Goal: Task Accomplishment & Management: Use online tool/utility

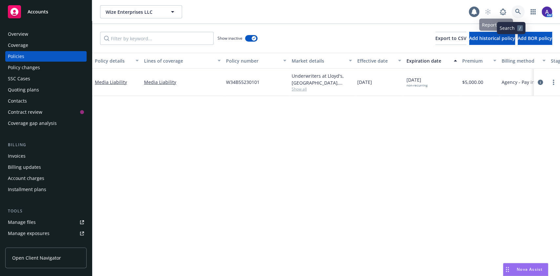
click at [515, 12] on icon at bounding box center [518, 12] width 6 height 6
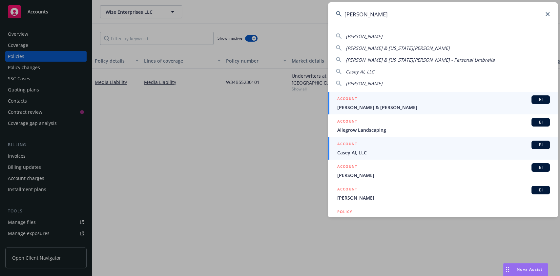
type input "casey"
click at [444, 153] on span "Casey AI, LLC" at bounding box center [443, 152] width 213 height 7
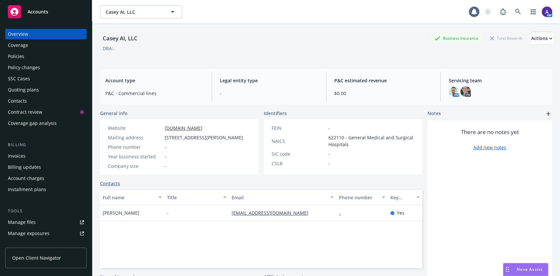
click at [55, 93] on div "Quoting plans" at bounding box center [46, 90] width 76 height 11
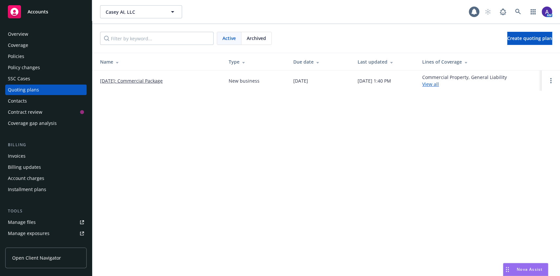
click at [143, 82] on link "[DATE]: Commercial Package" at bounding box center [131, 80] width 63 height 7
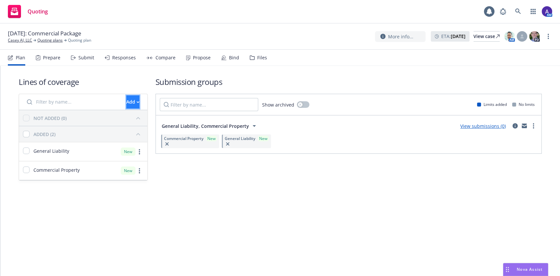
click at [126, 101] on div "Add" at bounding box center [132, 102] width 13 height 12
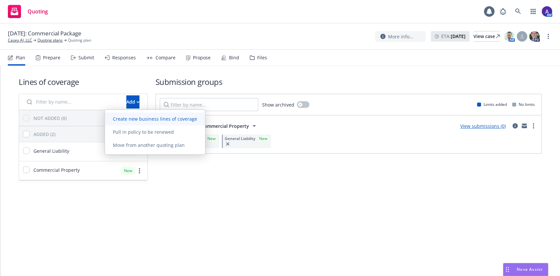
click at [139, 119] on span "Create new business lines of coverage" at bounding box center [155, 119] width 100 height 6
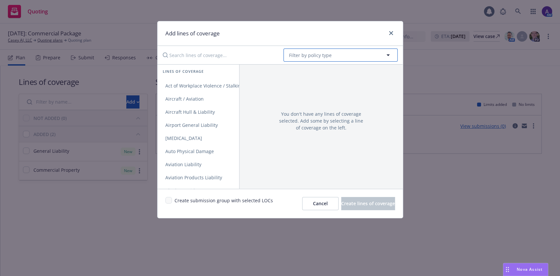
click at [305, 51] on button "Filter by policy type" at bounding box center [341, 55] width 114 height 13
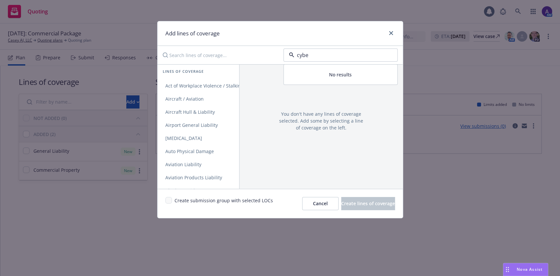
type input "cyber"
click at [333, 89] on div "E&O with Cyber" at bounding box center [340, 92] width 105 height 10
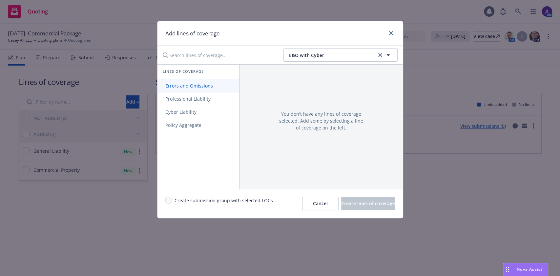
click at [208, 85] on span "Errors and Omissions" at bounding box center [189, 86] width 63 height 6
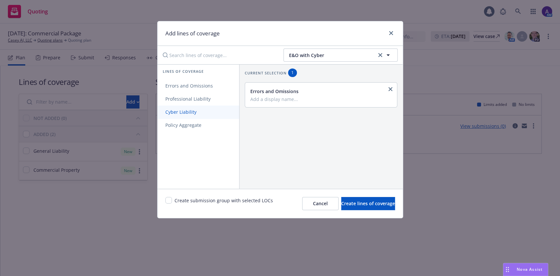
click at [195, 113] on span "Cyber Liability" at bounding box center [181, 112] width 47 height 6
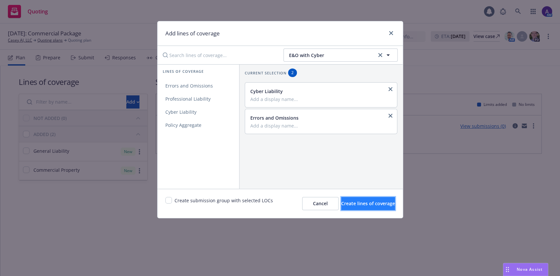
click at [370, 201] on span "Create lines of coverage" at bounding box center [368, 204] width 54 height 6
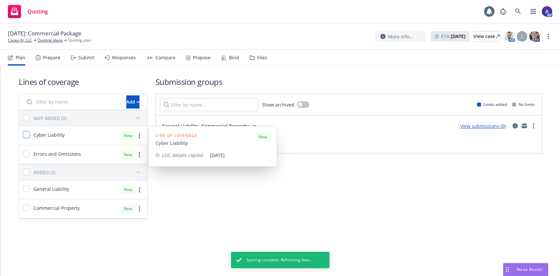
click at [24, 136] on input "checkbox" at bounding box center [26, 135] width 7 height 7
checkbox input "true"
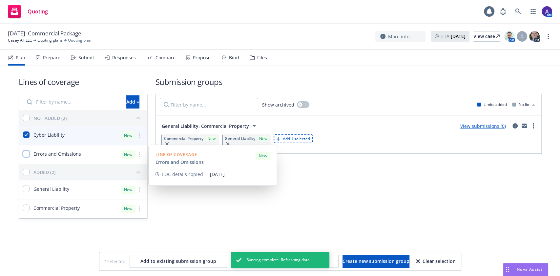
click at [25, 152] on input "checkbox" at bounding box center [26, 154] width 7 height 7
checkbox input "true"
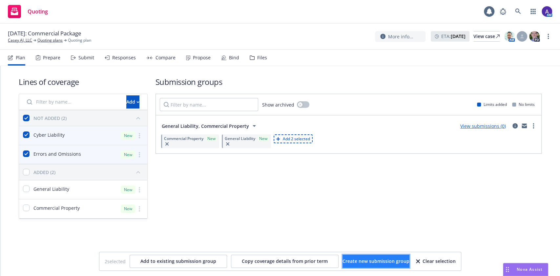
click at [382, 258] on span "Create new submission group" at bounding box center [376, 261] width 67 height 6
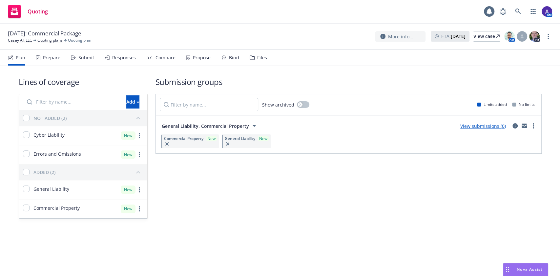
checkbox input "false"
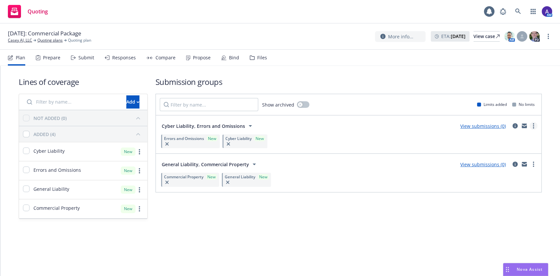
click at [533, 125] on circle "more" at bounding box center [533, 125] width 1 height 1
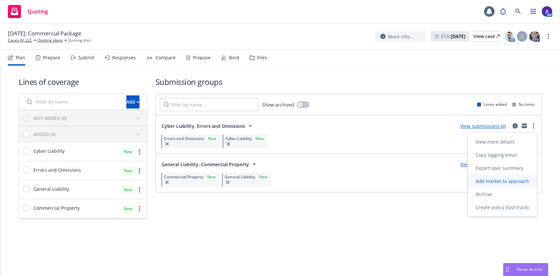
click at [509, 178] on span "Add market to approach" at bounding box center [502, 181] width 69 height 6
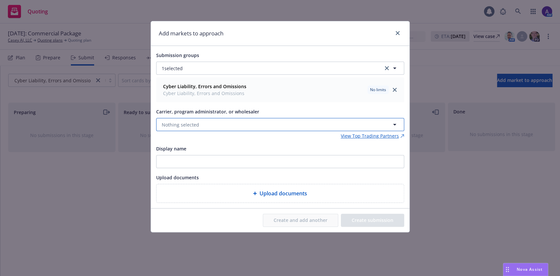
click at [237, 124] on button "Nothing selected" at bounding box center [280, 124] width 248 height 13
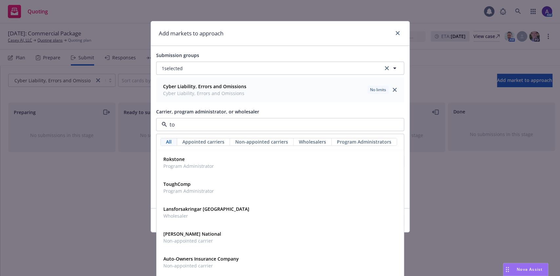
type input "tok"
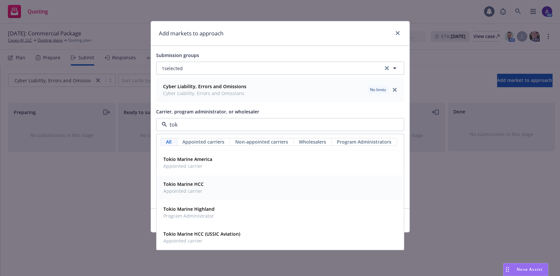
click at [216, 183] on div "Tokio Marine HCC Appointed carrier" at bounding box center [280, 188] width 239 height 16
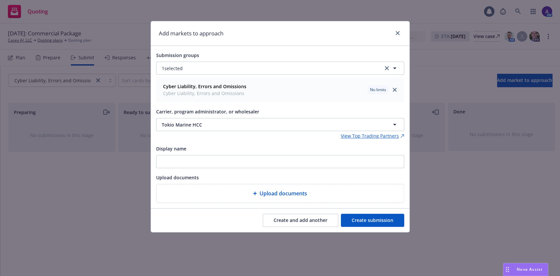
click at [371, 218] on button "Create submission" at bounding box center [372, 220] width 63 height 13
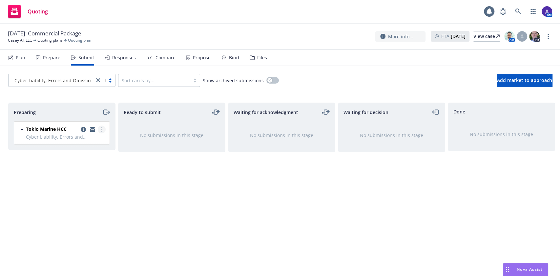
click at [102, 128] on icon "more" at bounding box center [101, 129] width 1 height 5
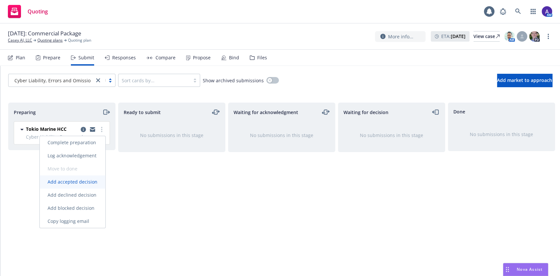
click at [89, 185] on span "Add accepted decision" at bounding box center [73, 182] width 66 height 6
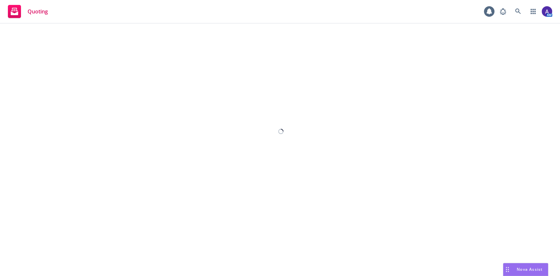
select select "12"
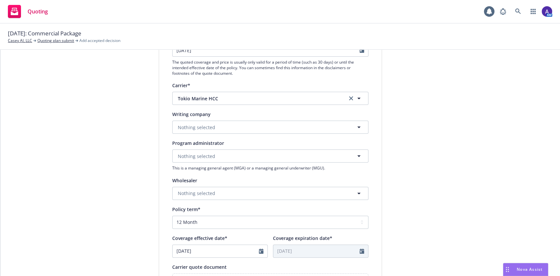
scroll to position [93, 0]
click at [209, 126] on span "Nothing selected" at bounding box center [196, 128] width 37 height 7
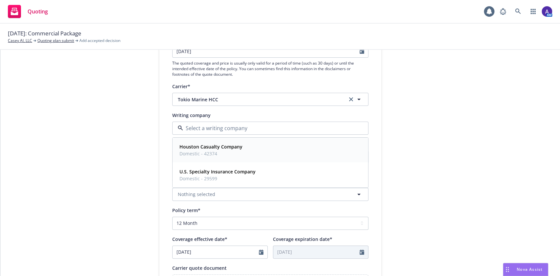
click at [215, 148] on strong "Houston Casualty Company" at bounding box center [211, 147] width 63 height 6
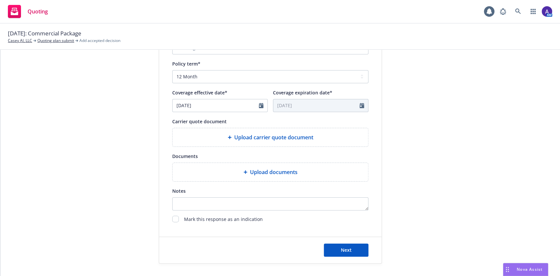
scroll to position [230, 0]
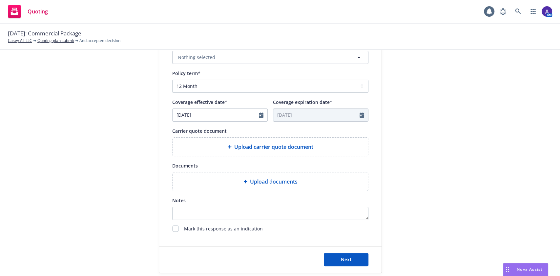
click at [259, 139] on div "Upload carrier quote document" at bounding box center [271, 147] width 196 height 18
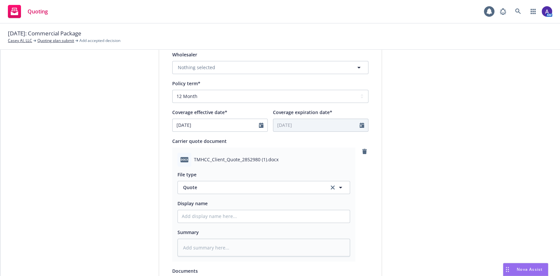
scroll to position [335, 0]
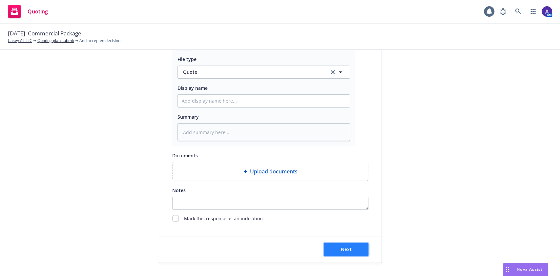
click at [350, 252] on button "Next" at bounding box center [346, 249] width 45 height 13
type textarea "x"
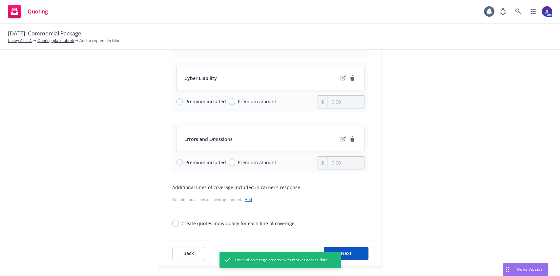
scroll to position [78, 0]
click at [183, 102] on span "Premium included" at bounding box center [204, 101] width 43 height 7
click at [180, 102] on input "Premium included" at bounding box center [179, 101] width 7 height 7
radio input "true"
click at [176, 162] on input "Premium included" at bounding box center [179, 162] width 7 height 7
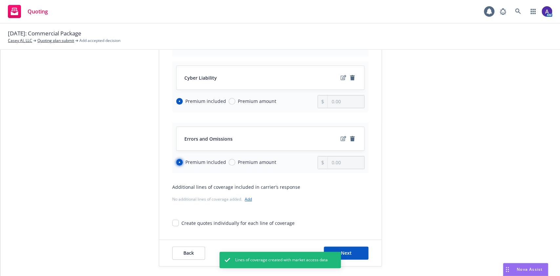
radio input "true"
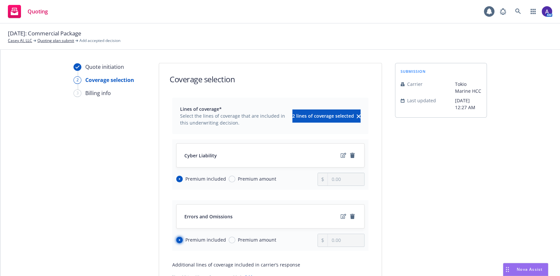
scroll to position [81, 0]
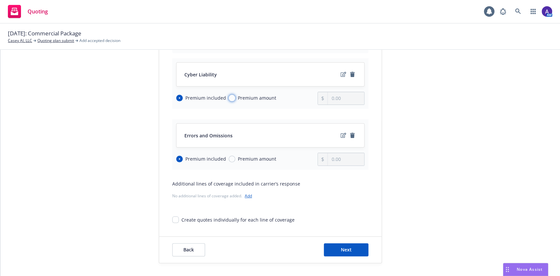
click at [229, 97] on input "Premium amount" at bounding box center [232, 98] width 7 height 7
radio input "true"
radio input "false"
click at [341, 95] on input "0.00" at bounding box center [346, 98] width 36 height 12
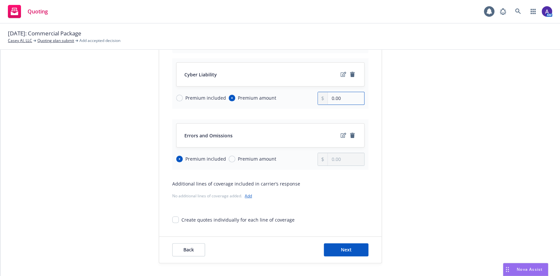
click at [341, 95] on input "0.00" at bounding box center [346, 98] width 36 height 12
click at [341, 74] on icon "edit" at bounding box center [344, 74] width 6 height 5
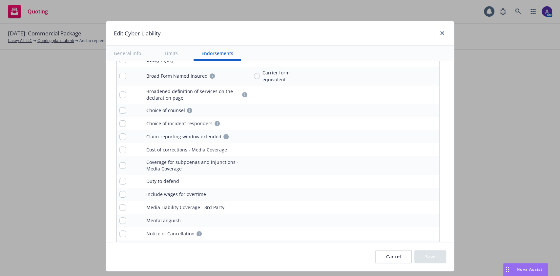
scroll to position [1550, 0]
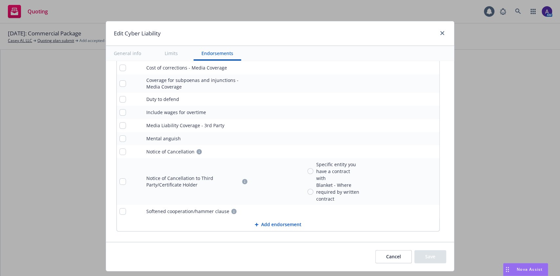
click at [390, 258] on button "Cancel" at bounding box center [393, 256] width 36 height 13
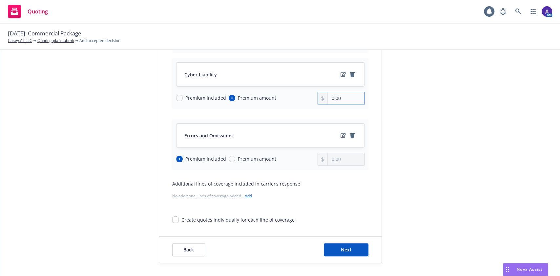
click at [353, 96] on input "0.00" at bounding box center [346, 98] width 36 height 12
type input "1,250.00"
click at [398, 148] on div "submission Carrier Tokio Marine HCC Last updated [DATE] 12:27 AM" at bounding box center [441, 123] width 92 height 282
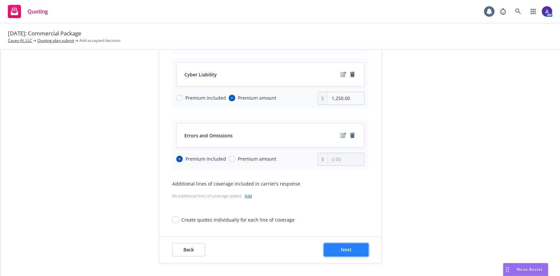
click at [346, 250] on span "Next" at bounding box center [346, 250] width 11 height 6
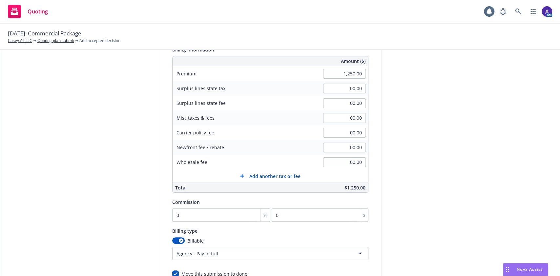
scroll to position [0, 0]
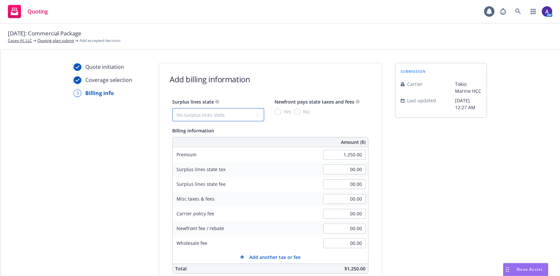
click at [227, 118] on select "No surplus lines state [US_STATE] [US_STATE] [US_STATE] [US_STATE] [US_STATE] […" at bounding box center [218, 114] width 92 height 13
select select "CA"
click at [172, 108] on select "No surplus lines state [US_STATE] [US_STATE] [US_STATE] [US_STATE] [US_STATE] […" at bounding box center [218, 114] width 92 height 13
type input "37.50"
type input "2.25"
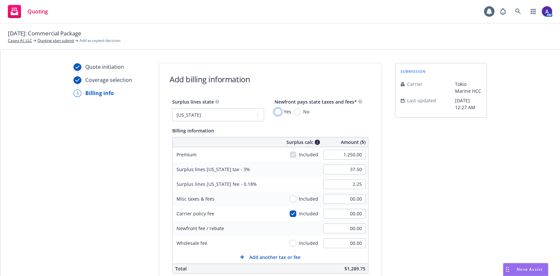
click at [275, 111] on input "Yes" at bounding box center [278, 112] width 7 height 7
radio input "true"
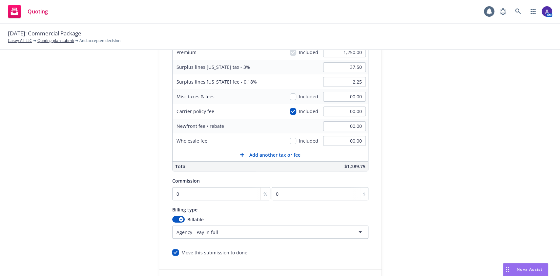
scroll to position [135, 0]
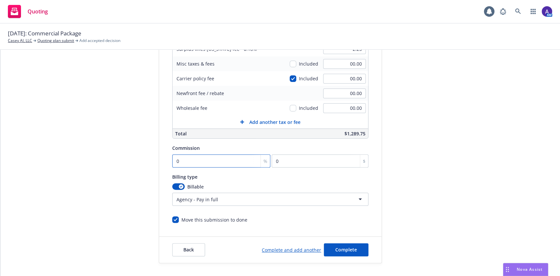
type input "1"
type input "12.5"
type input "15"
type input "187.5"
type input "15"
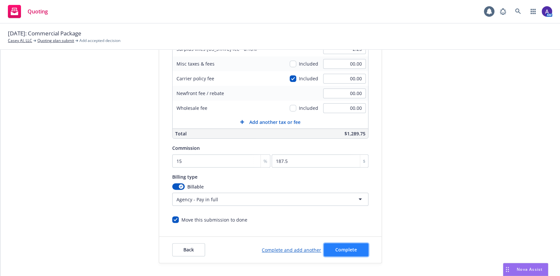
click at [352, 250] on button "Complete" at bounding box center [346, 250] width 45 height 13
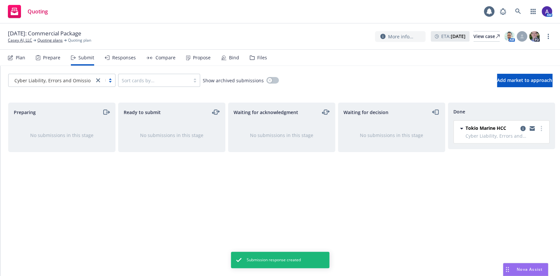
click at [51, 59] on div "Prepare" at bounding box center [51, 57] width 17 height 5
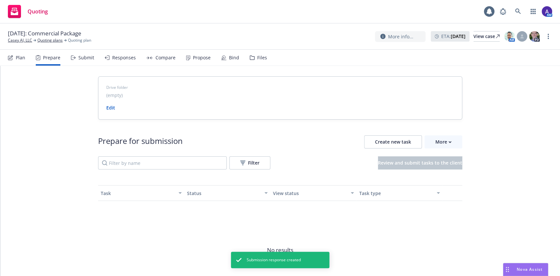
click at [30, 58] on div "Plan Prepare Submit Responses Compare Propose Bind Files" at bounding box center [137, 58] width 259 height 16
click at [20, 57] on div "Plan" at bounding box center [21, 57] width 10 height 5
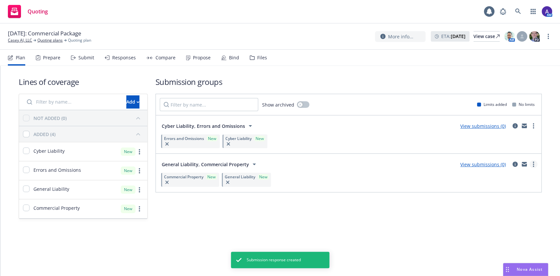
click at [533, 165] on icon "more" at bounding box center [533, 164] width 1 height 5
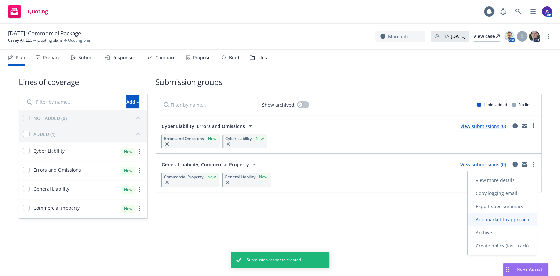
click at [501, 221] on span "Add market to approach" at bounding box center [502, 220] width 69 height 6
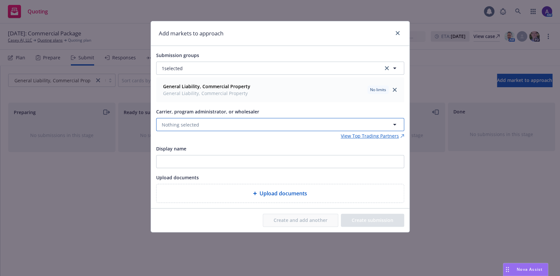
click at [233, 123] on button "Nothing selected" at bounding box center [280, 124] width 248 height 13
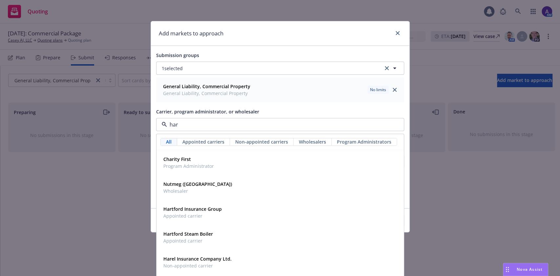
type input "[PERSON_NAME]"
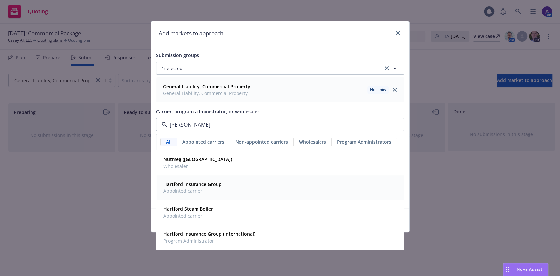
click at [218, 183] on strong "Hartford Insurance Group" at bounding box center [192, 184] width 58 height 6
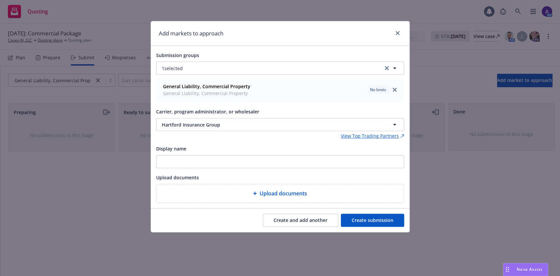
click at [368, 221] on button "Create submission" at bounding box center [372, 220] width 63 height 13
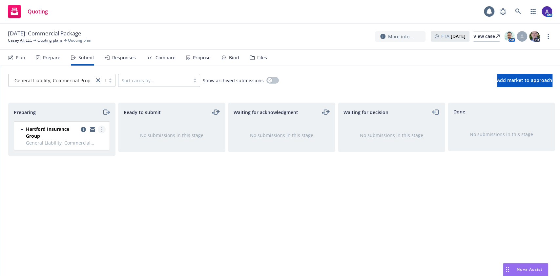
click at [102, 127] on circle "more" at bounding box center [101, 127] width 1 height 1
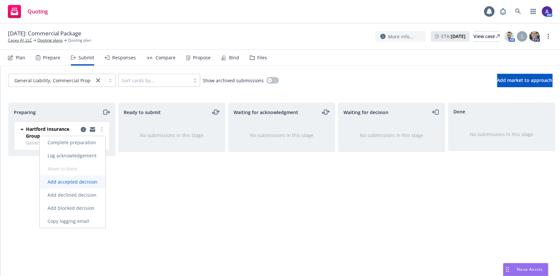
click at [93, 181] on span "Add accepted decision" at bounding box center [73, 182] width 66 height 6
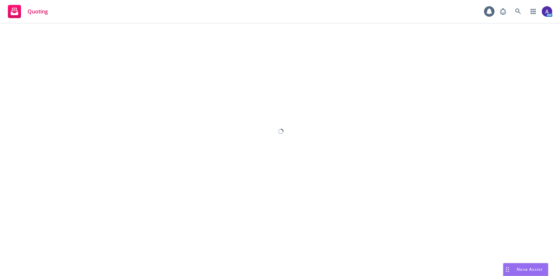
select select "12"
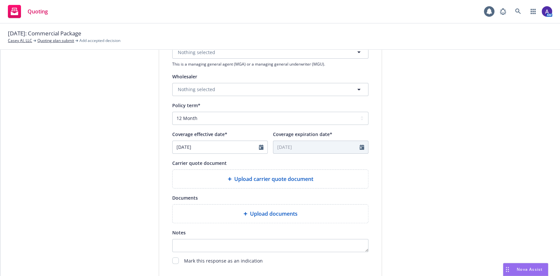
scroll to position [198, 0]
click at [247, 175] on span "Upload carrier quote document" at bounding box center [273, 179] width 79 height 8
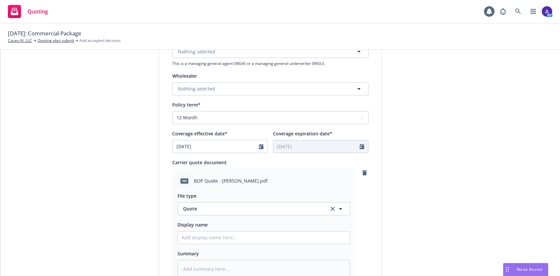
scroll to position [335, 0]
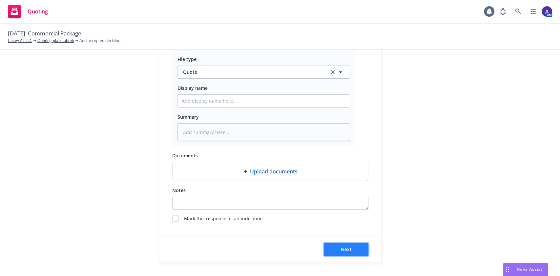
click at [349, 246] on button "Next" at bounding box center [346, 249] width 45 height 13
type textarea "x"
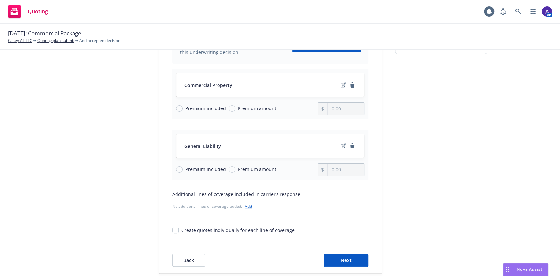
scroll to position [71, 0]
click at [229, 109] on input "Premium amount" at bounding box center [232, 108] width 7 height 7
radio input "true"
type input "0.00"
click at [229, 109] on input "Premium amount" at bounding box center [232, 108] width 7 height 7
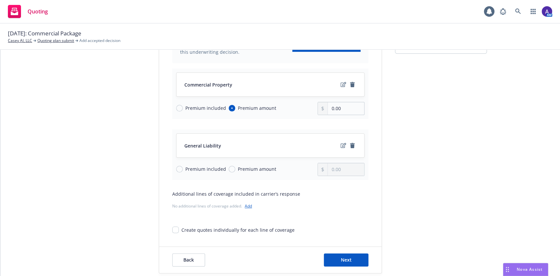
click at [183, 107] on span "Premium included" at bounding box center [204, 108] width 43 height 7
click at [179, 107] on input "Premium included" at bounding box center [179, 108] width 7 height 7
radio input "true"
radio input "false"
click at [176, 169] on input "Premium included" at bounding box center [179, 169] width 7 height 7
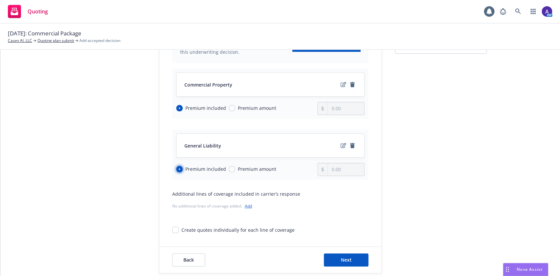
radio input "true"
click at [341, 258] on span "Next" at bounding box center [346, 260] width 11 height 6
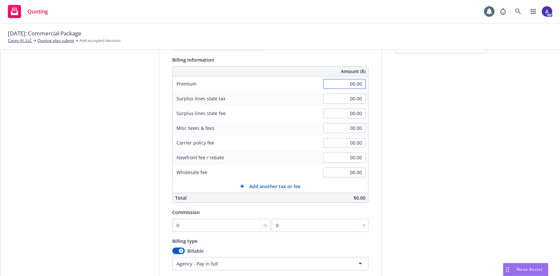
click at [344, 84] on input "00.00" at bounding box center [344, 84] width 43 height 10
type input "918.00"
click at [419, 149] on div "submission Carrier Hartford Insurance Group Last updated [DATE] 12:30 AM" at bounding box center [441, 160] width 92 height 336
click at [232, 227] on input "0" at bounding box center [221, 225] width 98 height 13
type input "1"
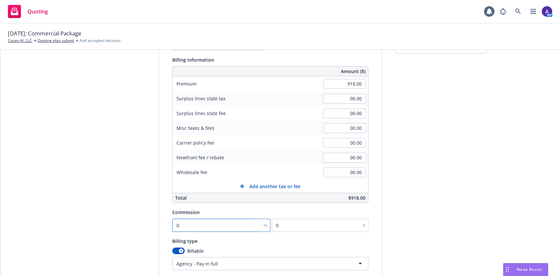
type input "9.18"
type input "15"
type input "137.7"
type input "15"
click at [325, 261] on html "Quoting 1 AM [DATE]: Commercial Package Casey AI, LLC Quoting plan submit Add a…" at bounding box center [280, 138] width 560 height 276
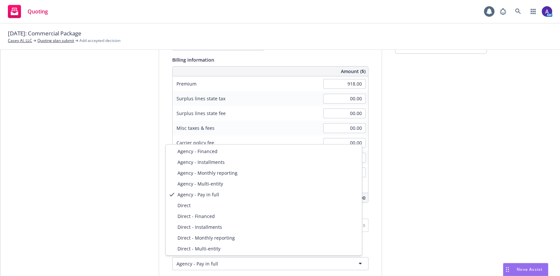
select select "DIRECT"
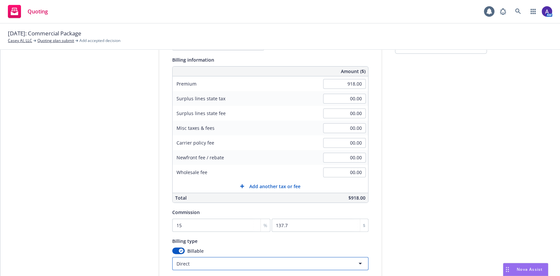
scroll to position [135, 0]
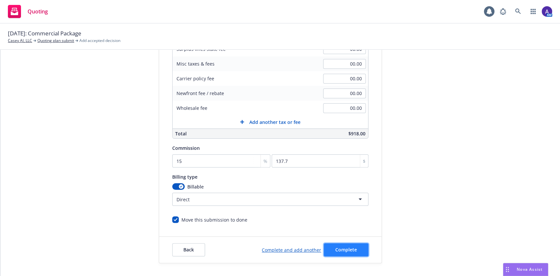
click at [335, 248] on span "Complete" at bounding box center [346, 250] width 22 height 6
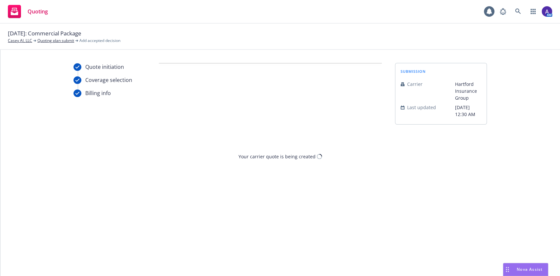
scroll to position [0, 0]
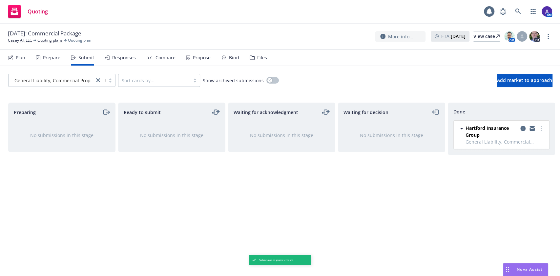
click at [21, 60] on div "Plan" at bounding box center [21, 57] width 10 height 5
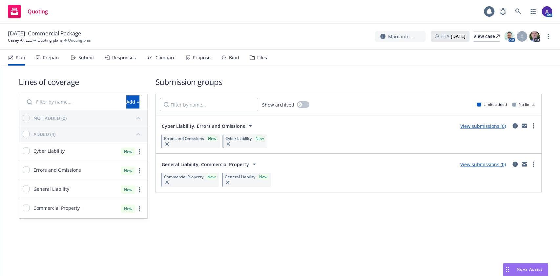
click at [85, 60] on div "Submit" at bounding box center [86, 57] width 16 height 5
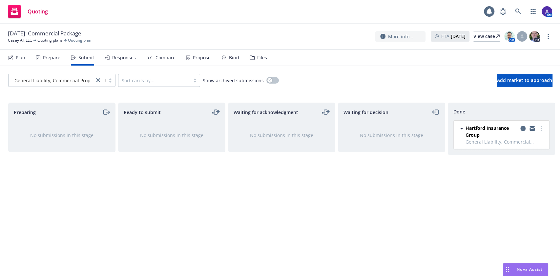
click at [127, 61] on div "Responses" at bounding box center [120, 58] width 31 height 16
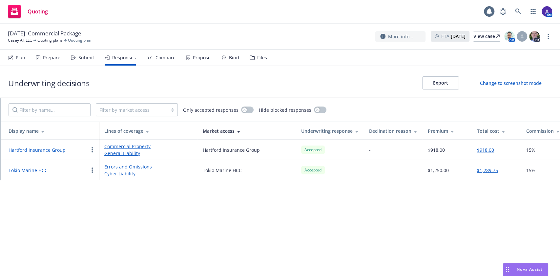
click at [193, 55] on div "Propose" at bounding box center [202, 57] width 18 height 5
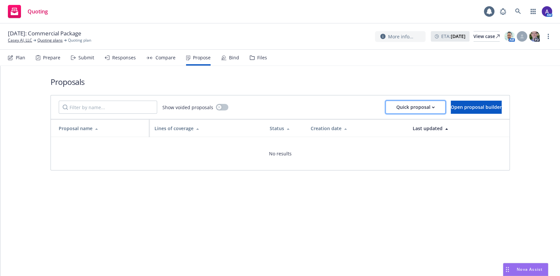
click at [410, 107] on div "Quick proposal" at bounding box center [415, 107] width 38 height 12
click at [451, 103] on button "Open proposal builder" at bounding box center [476, 107] width 51 height 13
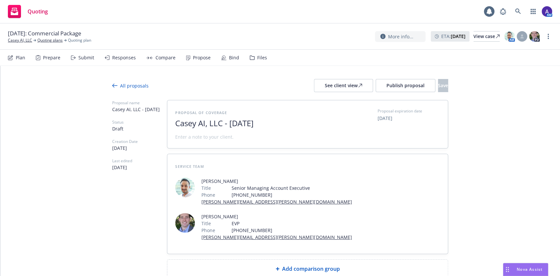
scroll to position [6, 0]
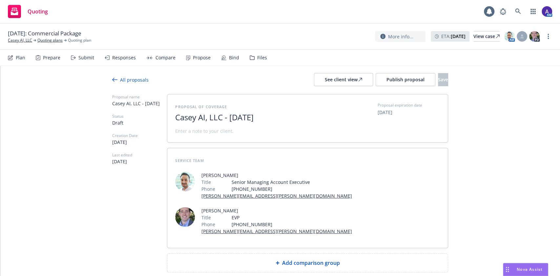
click at [282, 259] on span "Add comparison group" at bounding box center [311, 263] width 58 height 8
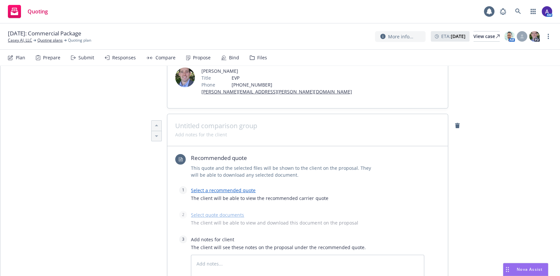
scroll to position [148, 0]
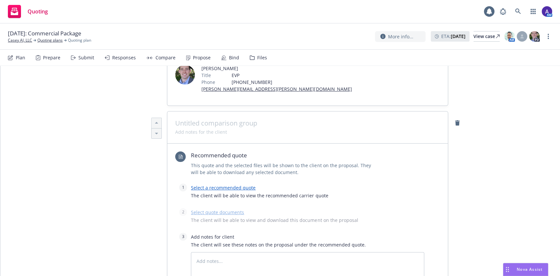
click at [231, 185] on link "Select a recommended quote" at bounding box center [223, 188] width 65 height 6
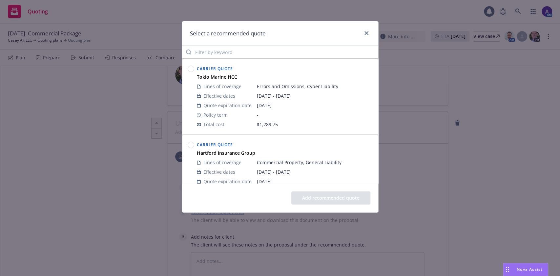
click at [191, 144] on circle at bounding box center [191, 145] width 6 height 6
click at [312, 198] on button "Add recommended quote" at bounding box center [330, 198] width 79 height 13
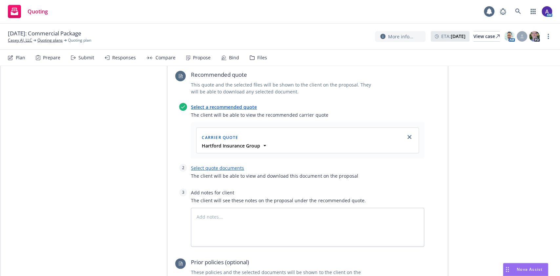
scroll to position [230, 0]
click at [208, 164] on link "Select quote documents" at bounding box center [217, 167] width 53 height 6
type textarea "x"
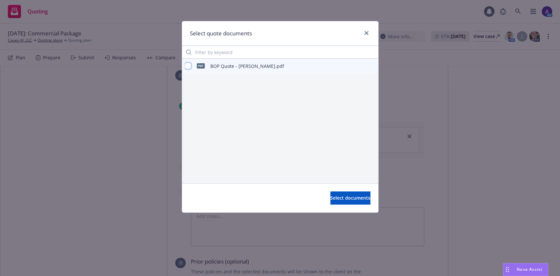
click at [188, 66] on input "checkbox" at bounding box center [188, 66] width 7 height 7
checkbox input "true"
click at [349, 198] on span "Select documents" at bounding box center [350, 198] width 40 height 6
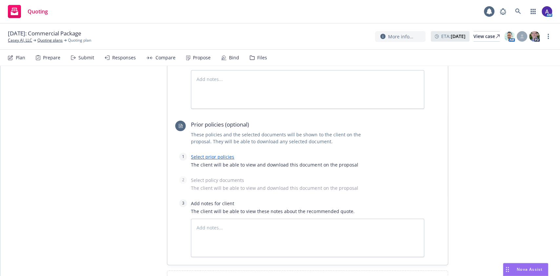
scroll to position [394, 0]
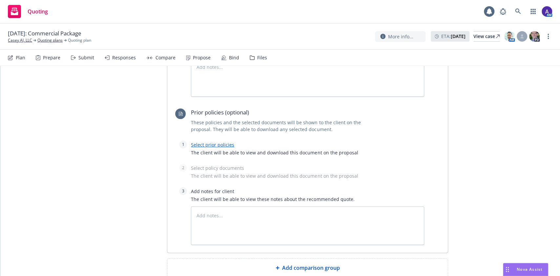
click at [285, 264] on span "Add comparison group" at bounding box center [311, 268] width 58 height 8
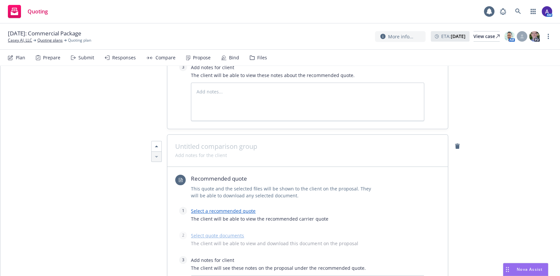
scroll to position [519, 0]
click at [218, 207] on link "Select a recommended quote" at bounding box center [223, 210] width 65 height 6
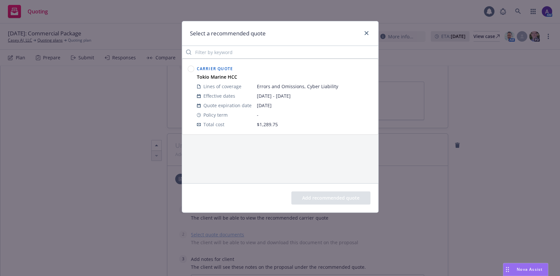
click at [190, 72] on circle at bounding box center [191, 69] width 6 height 6
click at [306, 198] on button "Add recommended quote" at bounding box center [330, 198] width 79 height 13
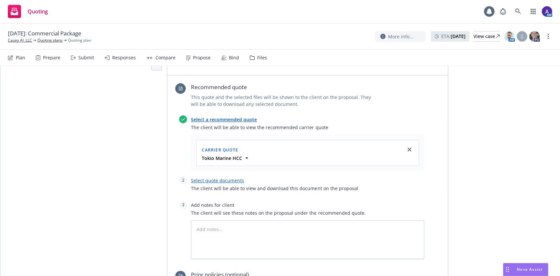
scroll to position [612, 0]
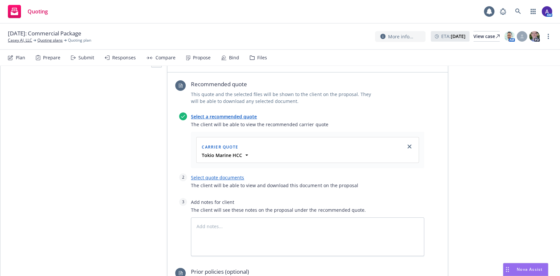
click at [213, 175] on link "Select quote documents" at bounding box center [217, 178] width 53 height 6
type textarea "x"
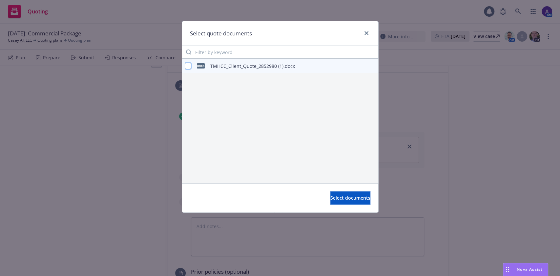
click at [188, 68] on input "checkbox" at bounding box center [188, 66] width 7 height 7
checkbox input "true"
click at [354, 198] on span "Select documents" at bounding box center [350, 198] width 40 height 6
type textarea "x"
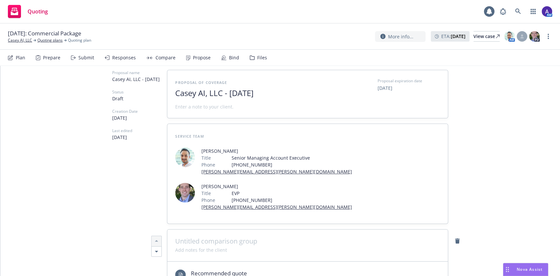
scroll to position [0, 0]
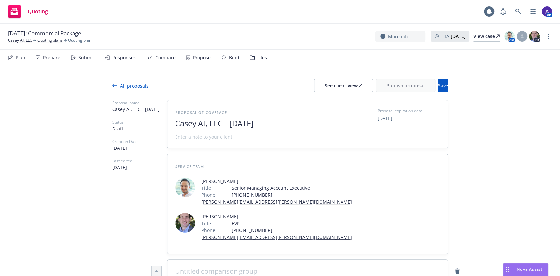
click at [278, 121] on span "Casey AI, LLC - [DATE]" at bounding box center [255, 124] width 161 height 10
drag, startPoint x: 280, startPoint y: 122, endPoint x: 225, endPoint y: 122, distance: 54.5
click at [225, 122] on span "Casey AI, LLC - [DATE]" at bounding box center [255, 124] width 161 height 10
click at [440, 88] on button "Save" at bounding box center [443, 85] width 10 height 13
click at [387, 86] on span "Publish proposal" at bounding box center [406, 85] width 38 height 6
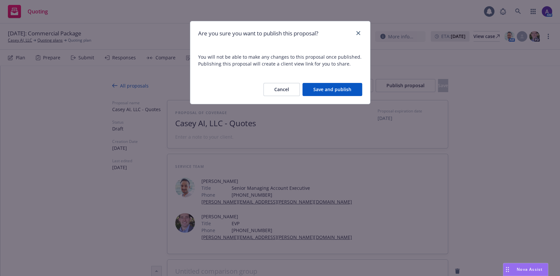
click at [342, 93] on button "Save and publish" at bounding box center [333, 89] width 60 height 13
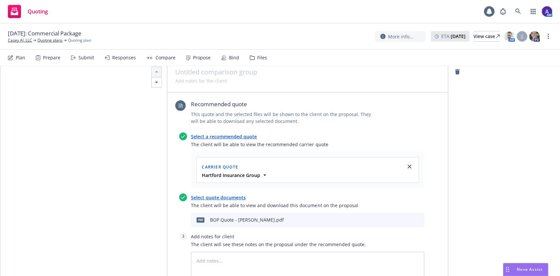
type textarea "x"
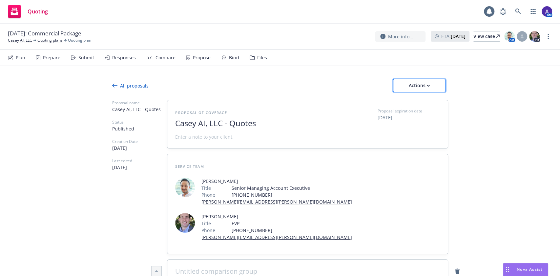
click at [412, 91] on div "Actions" at bounding box center [419, 85] width 31 height 12
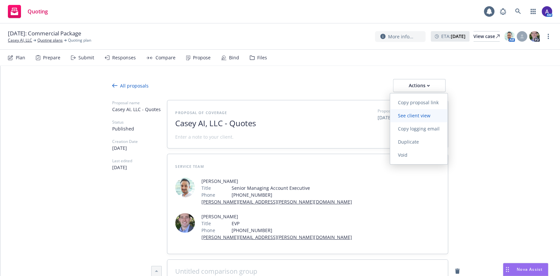
click at [422, 116] on span "See client view" at bounding box center [414, 116] width 48 height 6
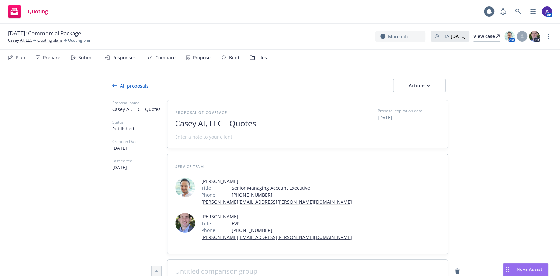
click at [524, 271] on span "Nova Assist" at bounding box center [530, 270] width 26 height 6
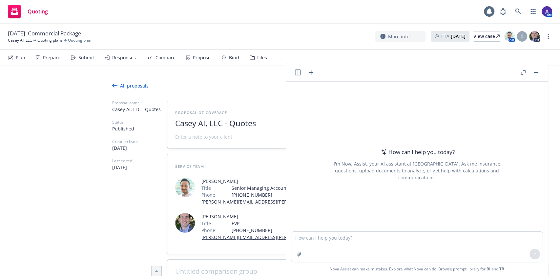
click at [525, 73] on button "button" at bounding box center [523, 73] width 8 height 8
